Goal: Obtain resource: Download file/media

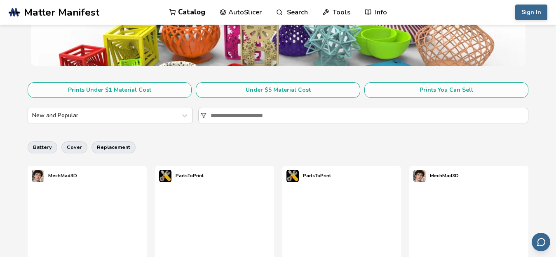
click at [28, 248] on picture at bounding box center [28, 248] width 0 height 0
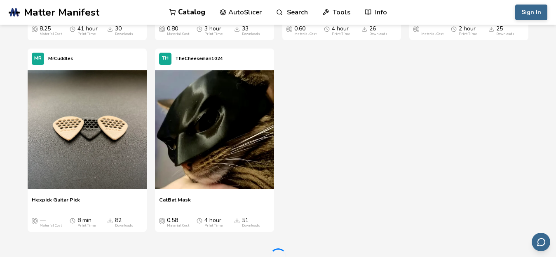
scroll to position [1585, 0]
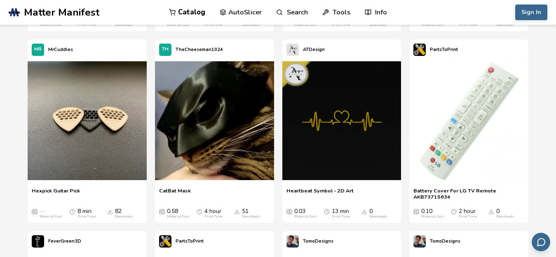
click at [79, 127] on img at bounding box center [87, 120] width 119 height 119
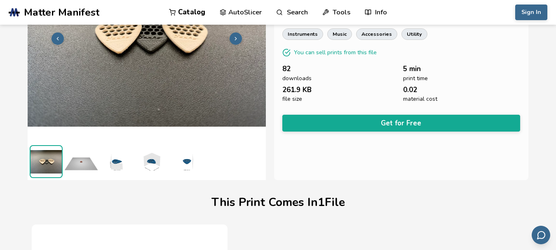
scroll to position [97, 0]
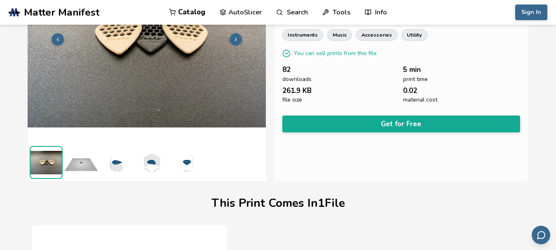
click at [426, 124] on button "Get for Free" at bounding box center [401, 124] width 238 height 17
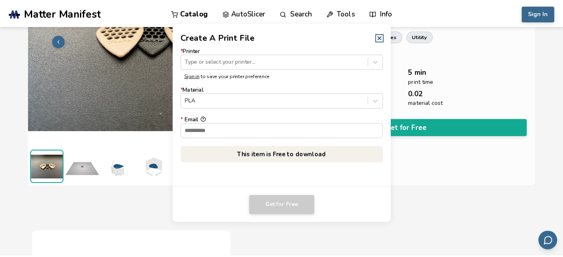
scroll to position [96, 0]
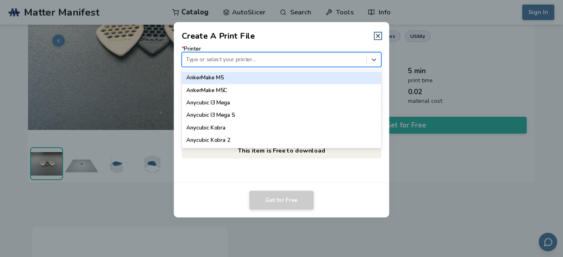
click at [357, 58] on div at bounding box center [274, 60] width 176 height 8
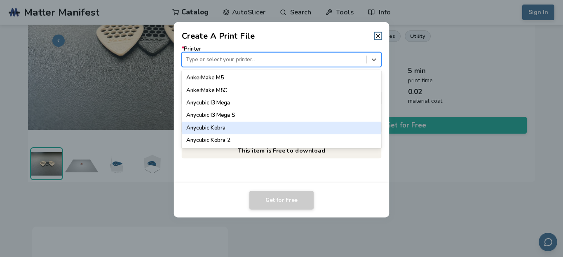
click at [348, 130] on div "Anycubic Kobra" at bounding box center [281, 128] width 199 height 12
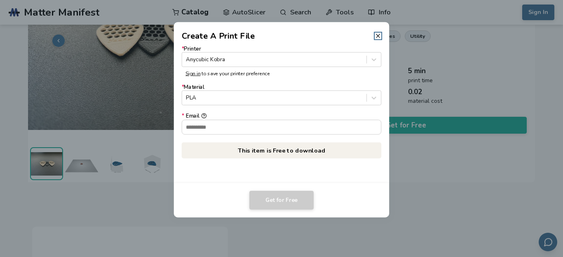
click at [318, 126] on input "* Email" at bounding box center [281, 127] width 199 height 14
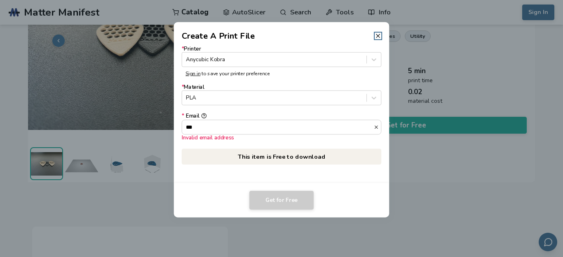
type input "**********"
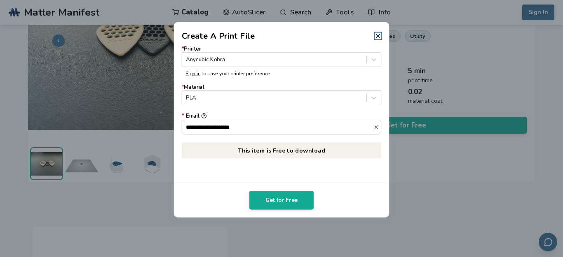
click at [283, 200] on button "Get for Free" at bounding box center [281, 200] width 64 height 19
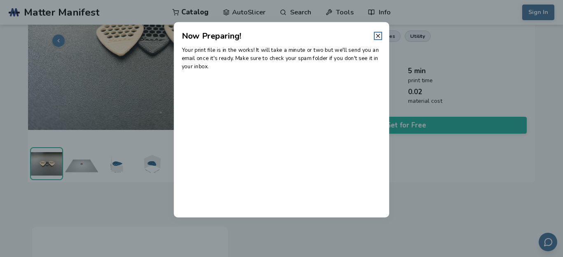
click at [378, 35] on icon at bounding box center [377, 36] width 7 height 7
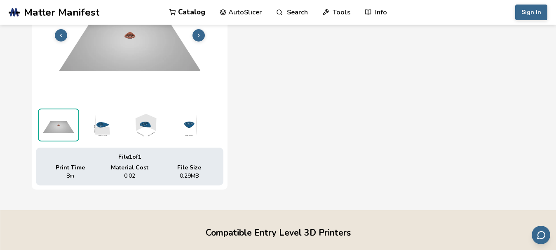
scroll to position [360, 0]
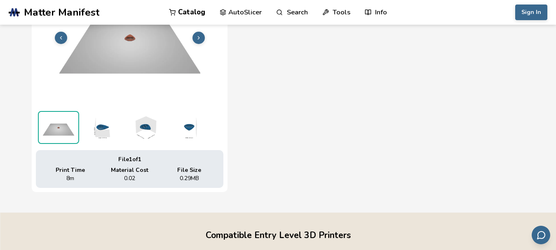
click at [200, 35] on icon at bounding box center [199, 38] width 6 height 6
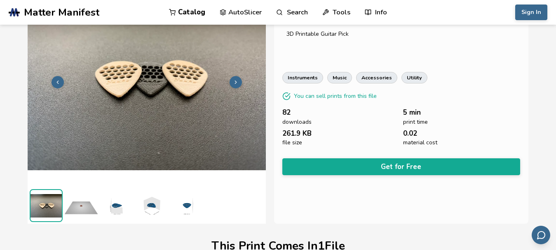
scroll to position [55, 0]
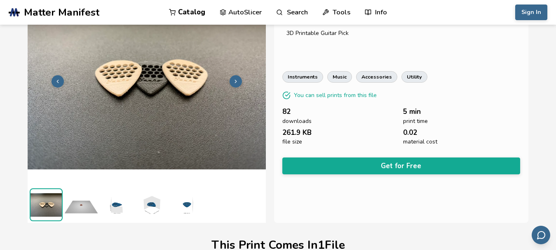
click at [409, 165] on button "Get for Free" at bounding box center [401, 166] width 238 height 17
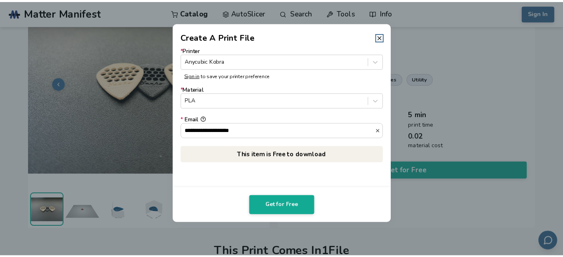
scroll to position [54, 0]
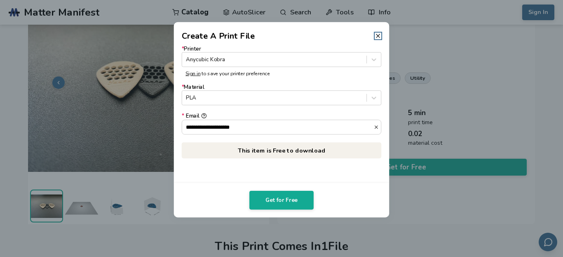
click at [424, 30] on dialog "**********" at bounding box center [281, 129] width 535 height 245
click at [377, 34] on icon at bounding box center [377, 36] width 7 height 7
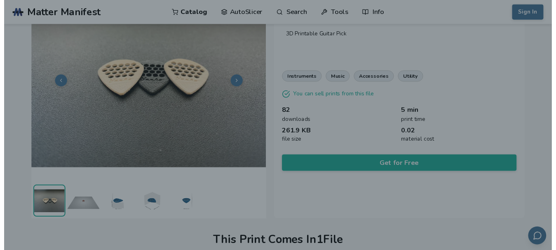
scroll to position [55, 0]
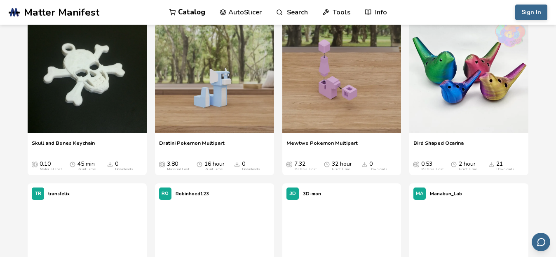
scroll to position [4324, 0]
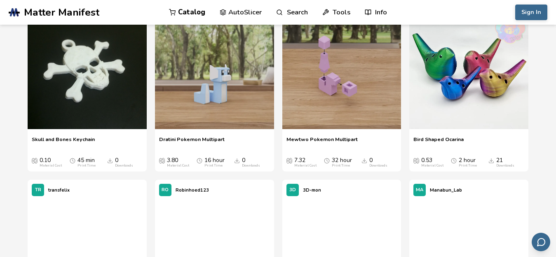
click at [494, 87] on img at bounding box center [468, 69] width 119 height 119
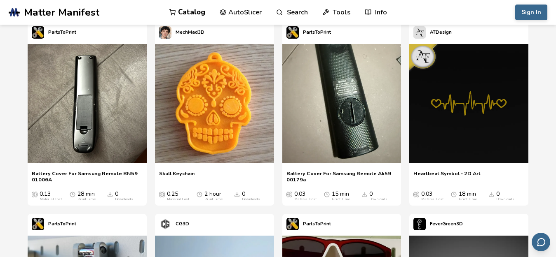
scroll to position [274, 0]
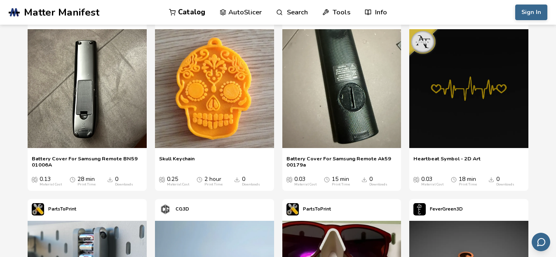
click at [208, 93] on img at bounding box center [214, 88] width 119 height 119
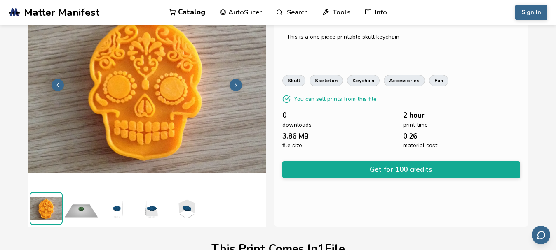
scroll to position [60, 0]
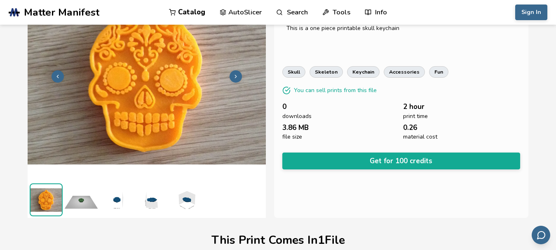
click at [414, 161] on button "Get for 100 credits" at bounding box center [401, 161] width 238 height 17
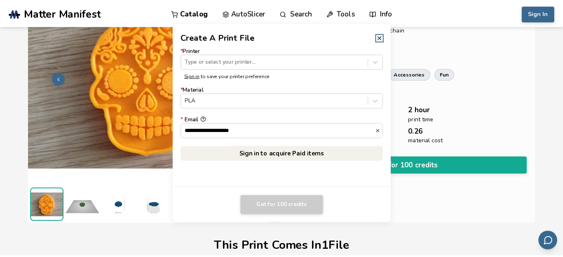
scroll to position [58, 0]
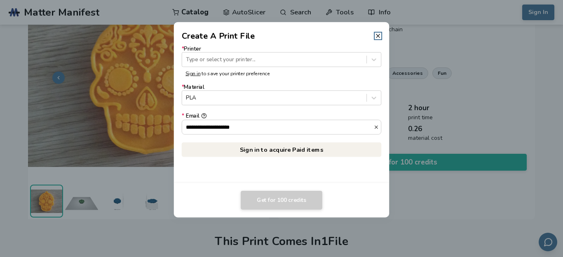
click at [379, 37] on icon at bounding box center [377, 36] width 7 height 7
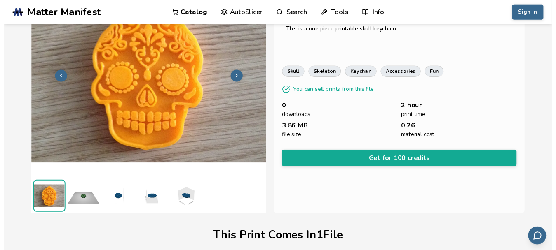
scroll to position [60, 0]
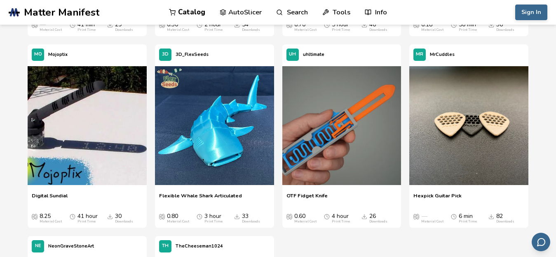
scroll to position [1389, 0]
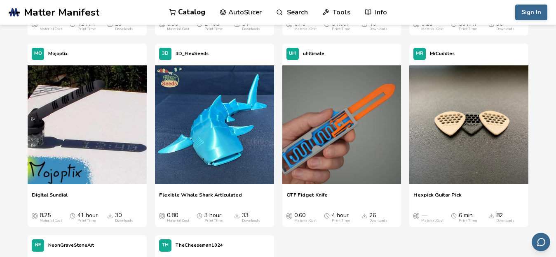
click at [477, 150] on img at bounding box center [468, 124] width 119 height 119
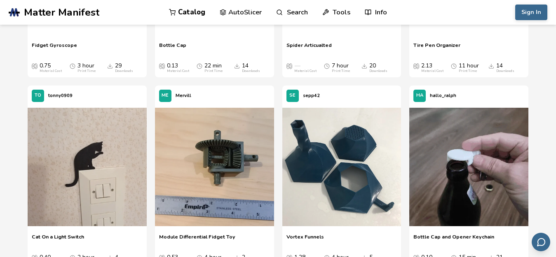
scroll to position [9424, 0]
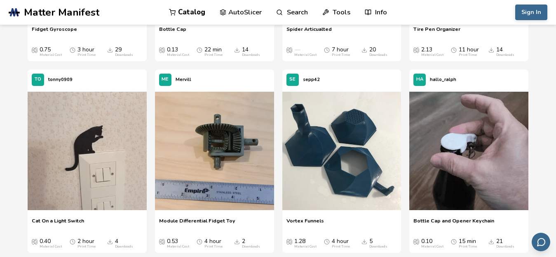
click at [93, 164] on img at bounding box center [87, 151] width 119 height 119
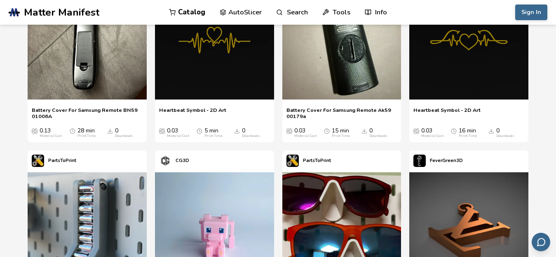
scroll to position [320, 0]
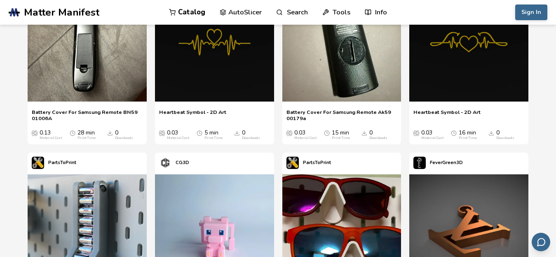
click at [193, 13] on link "Catalog" at bounding box center [187, 12] width 36 height 25
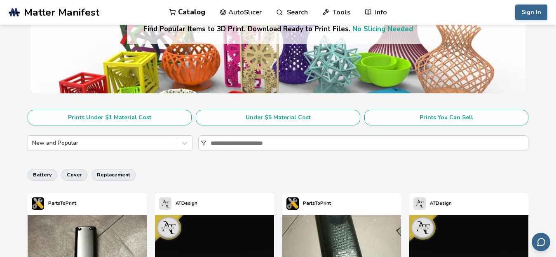
scroll to position [102, 0]
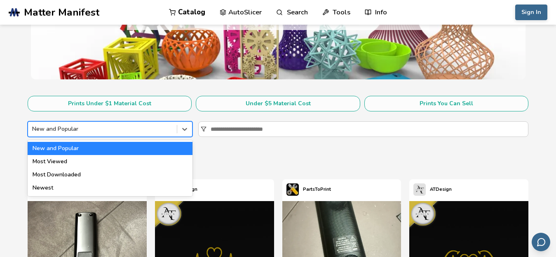
click at [184, 132] on icon at bounding box center [184, 129] width 8 height 8
click at [239, 155] on div "battery cover replacement" at bounding box center [278, 161] width 500 height 20
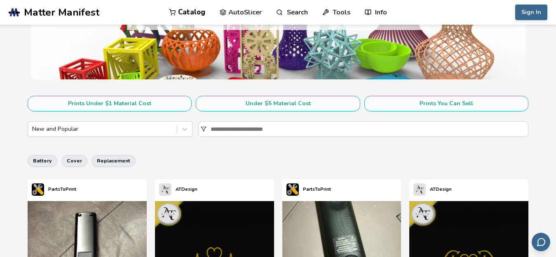
click at [416, 103] on button "Prints You Can Sell" at bounding box center [446, 104] width 164 height 16
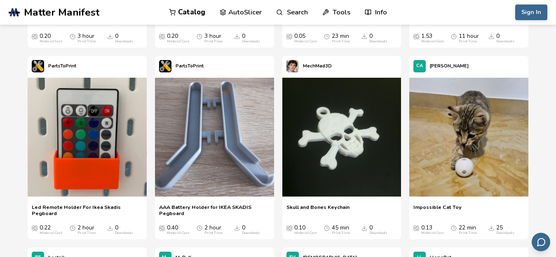
scroll to position [423, 0]
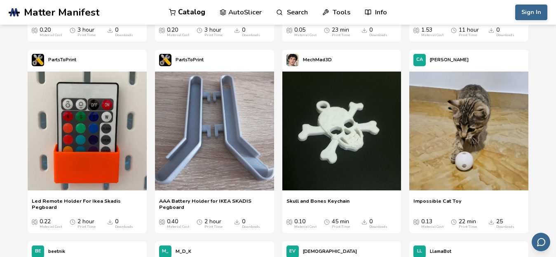
click at [107, 150] on img at bounding box center [87, 131] width 119 height 119
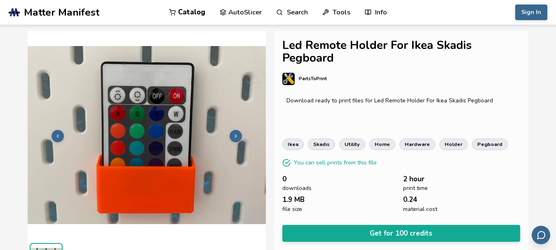
click at [234, 136] on icon at bounding box center [236, 136] width 6 height 6
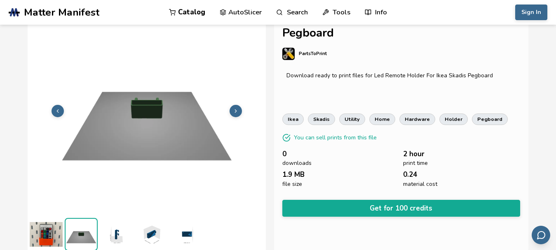
scroll to position [26, 0]
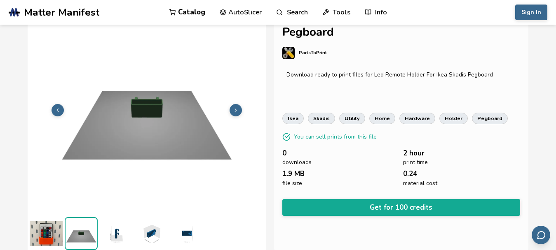
click at [236, 112] on icon at bounding box center [236, 111] width 6 height 6
